Goal: Information Seeking & Learning: Learn about a topic

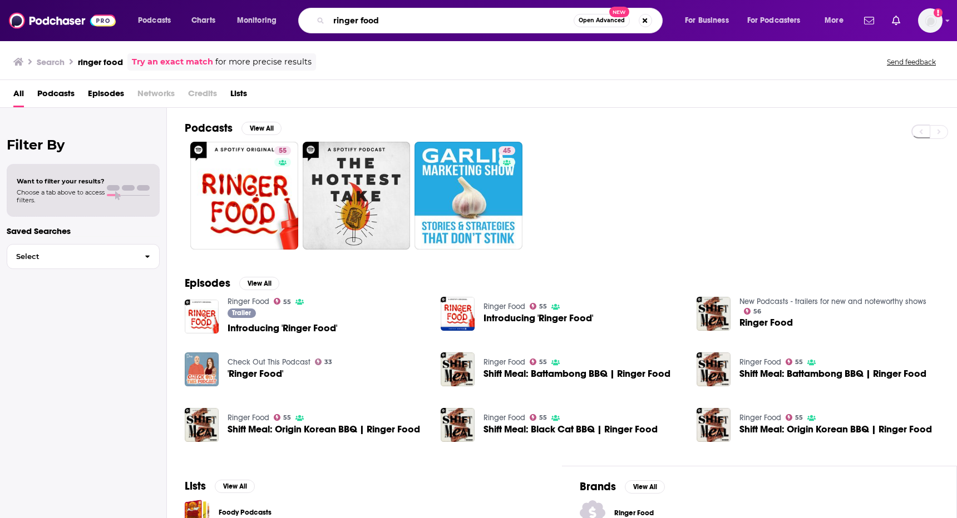
click at [380, 14] on input "ringer food" at bounding box center [451, 21] width 245 height 18
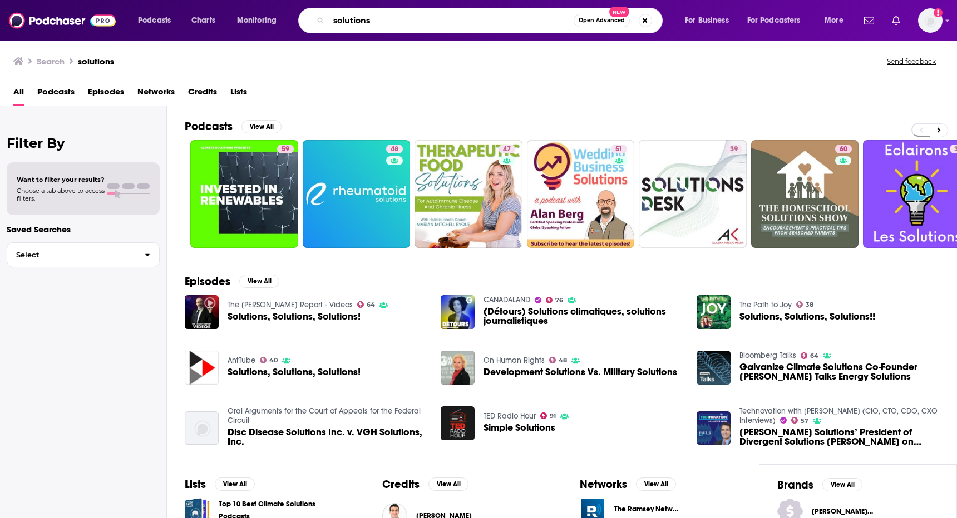
click at [386, 16] on input "solutions" at bounding box center [451, 21] width 245 height 18
type input "solutions [PERSON_NAME]"
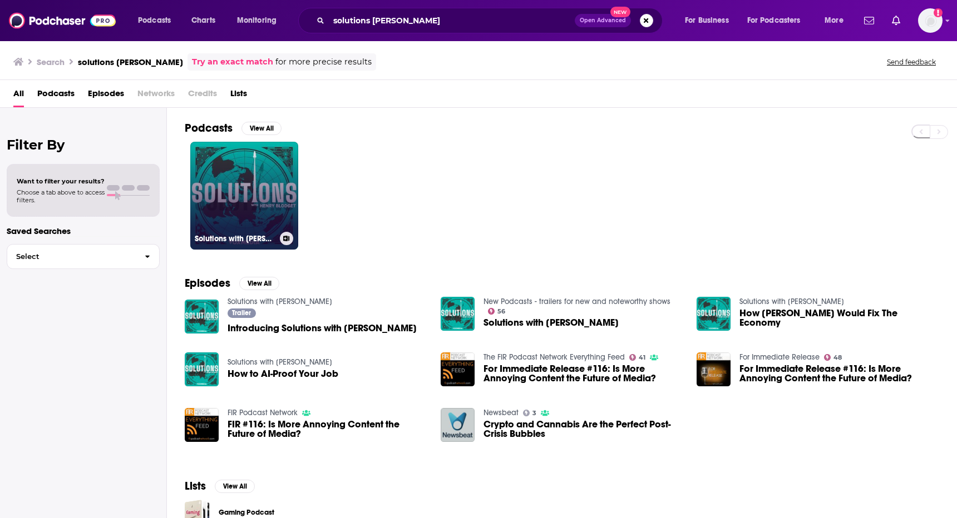
click at [226, 195] on link "Solutions with [PERSON_NAME]" at bounding box center [244, 196] width 108 height 108
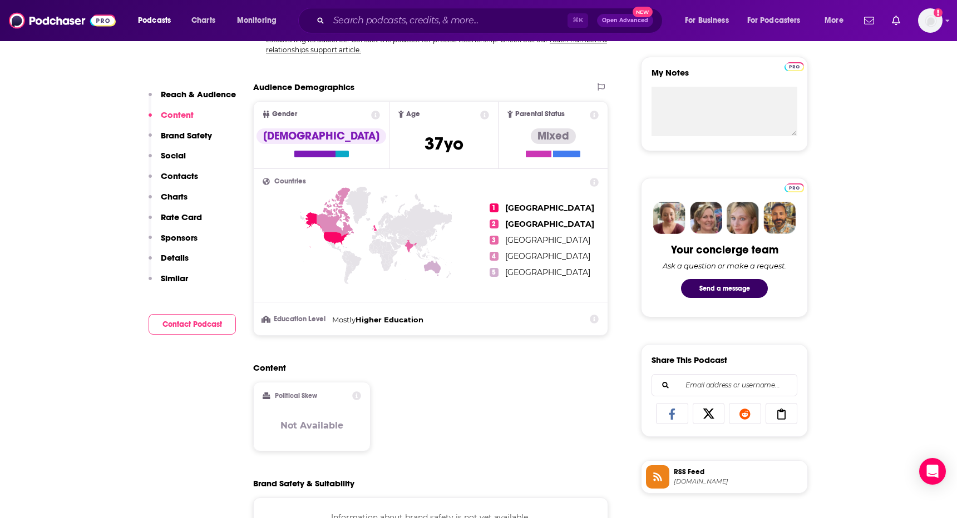
scroll to position [209, 0]
